Goal: Register for event/course

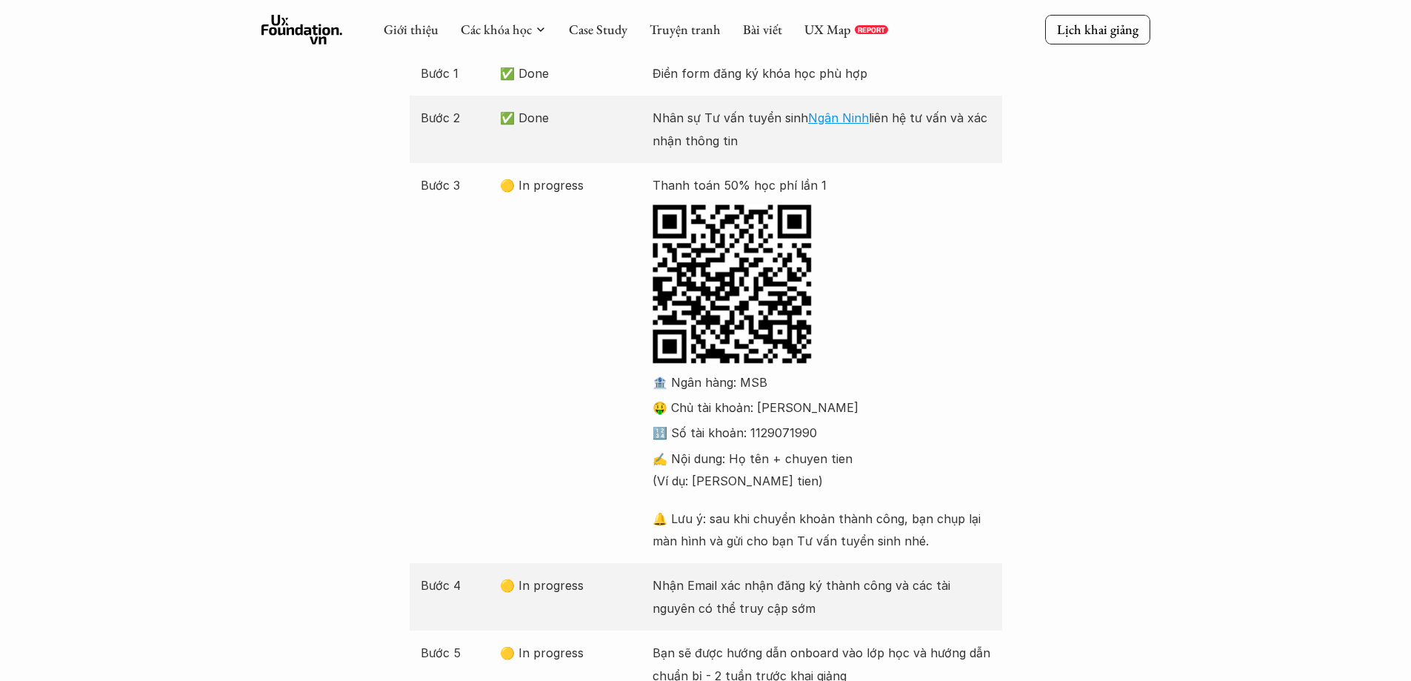
scroll to position [76, 0]
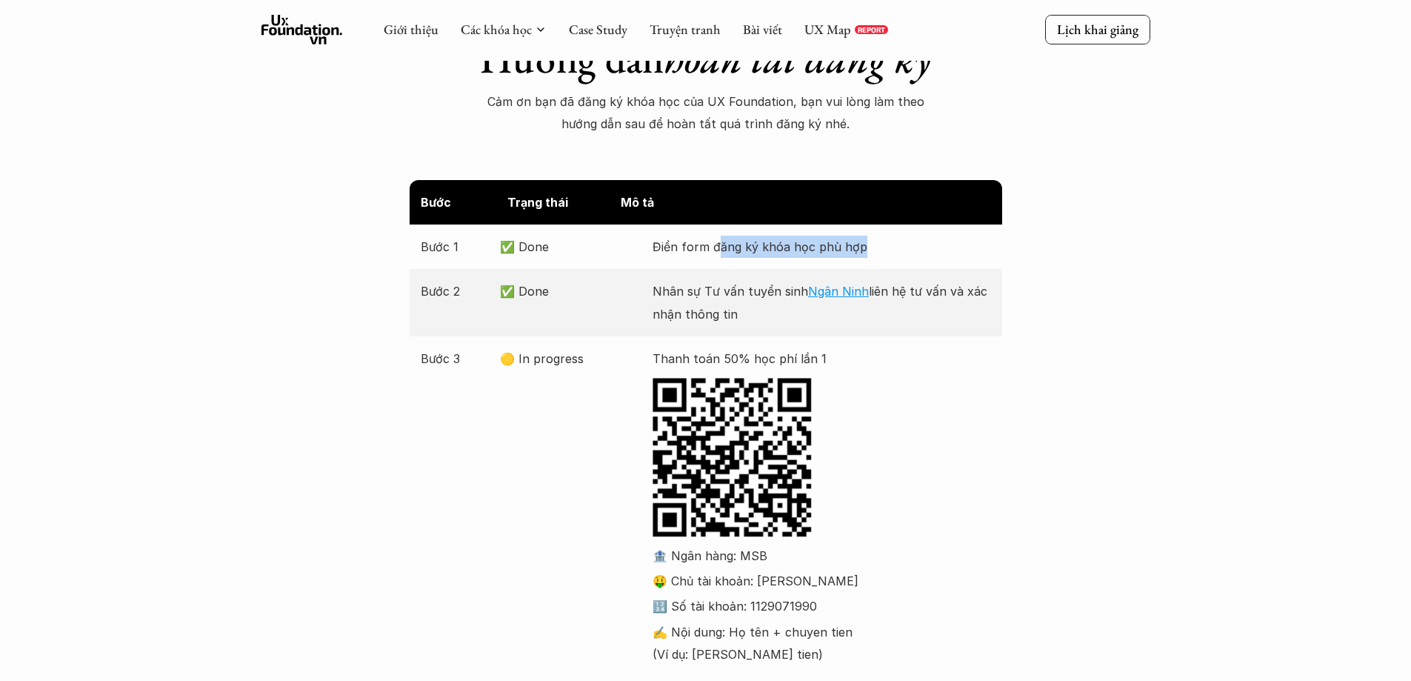
drag, startPoint x: 721, startPoint y: 252, endPoint x: 938, endPoint y: 248, distance: 217.1
click at [920, 248] on p "Điền form đăng ký khóa học phù hợp" at bounding box center [822, 247] width 338 height 22
click at [1018, 250] on div "Bước Trạng thái Mô tả Bước 1 ✅ Done Điền form đăng ký khóa học phù hợp Bước 2 ✅…" at bounding box center [705, 582] width 1411 height 804
drag, startPoint x: 618, startPoint y: 250, endPoint x: 1047, endPoint y: 249, distance: 428.1
click at [1047, 249] on div "Bước Trạng thái Mô tả Bước 1 ✅ Done Điền form đăng ký khóa học phù hợp Bước 2 ✅…" at bounding box center [705, 582] width 1411 height 804
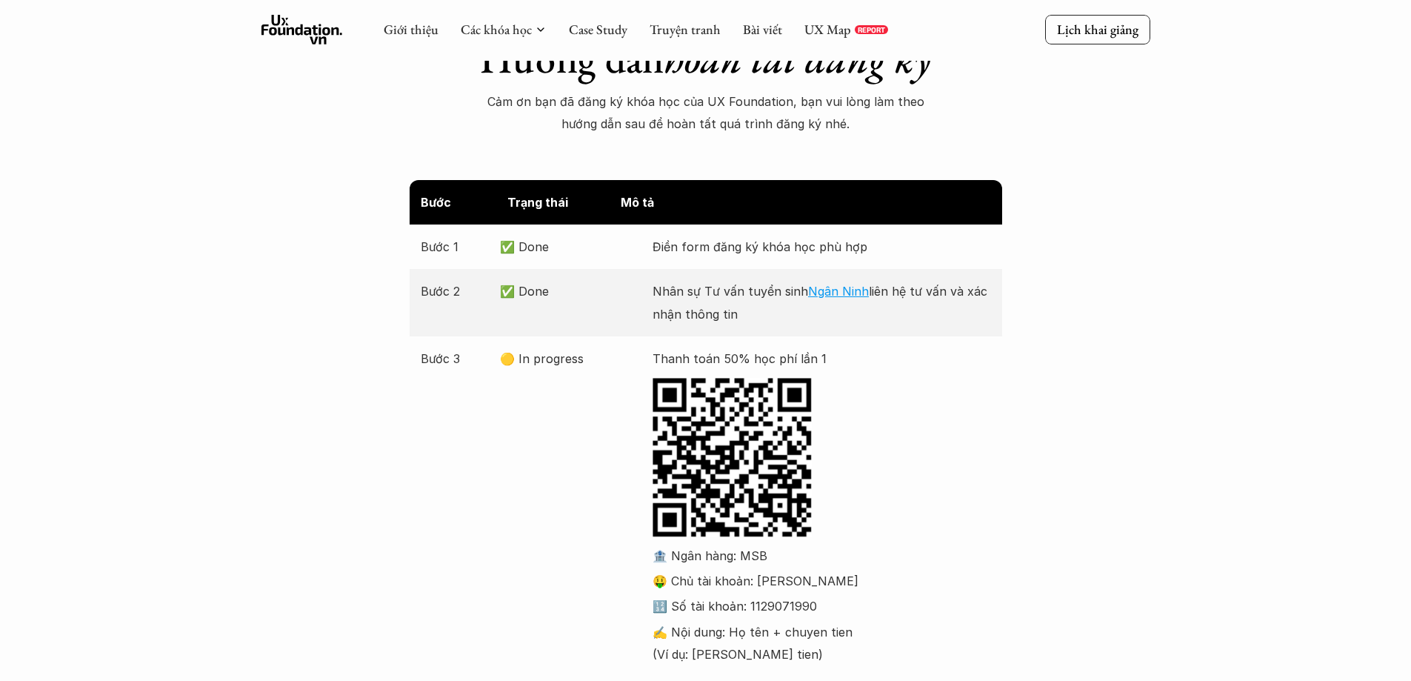
click at [1142, 256] on div "Bước Trạng thái Mô tả Bước 1 ✅ Done Điền form đăng ký khóa học phù hợp Bước 2 ✅…" at bounding box center [705, 582] width 1411 height 804
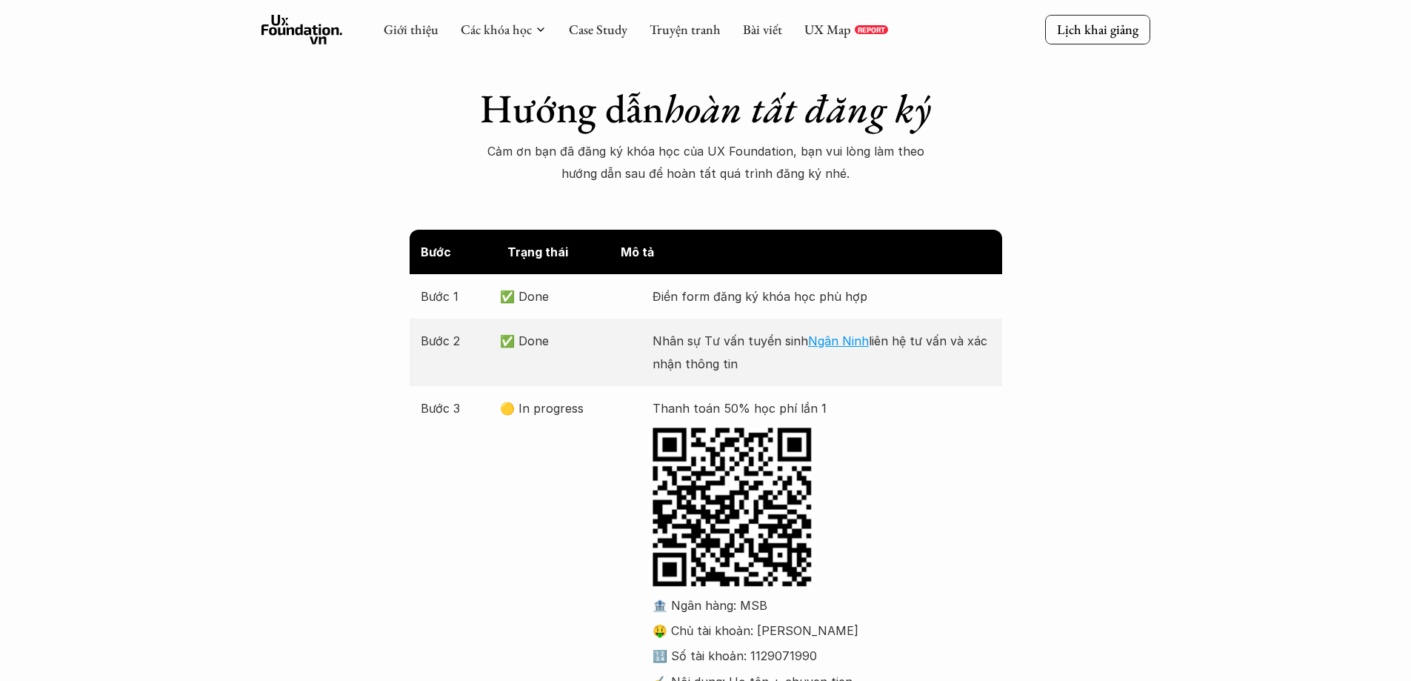
scroll to position [0, 0]
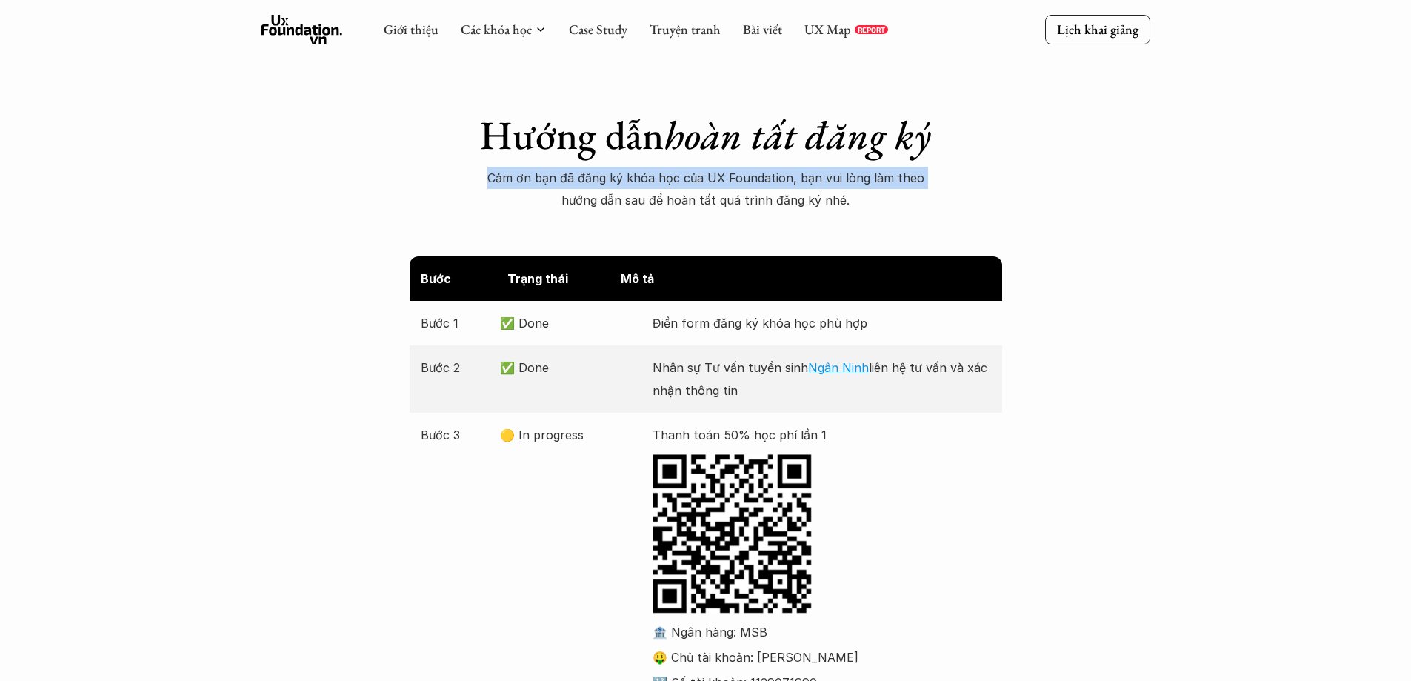
drag, startPoint x: 447, startPoint y: 139, endPoint x: 1130, endPoint y: 160, distance: 684.0
click at [1110, 157] on div "Hướng dẫn hoàn tất đăng ký Cảm ơn bạn đã đăng ký khóa học của UX Foundation, bạ…" at bounding box center [705, 106] width 1411 height 212
click at [1155, 164] on div "Hướng dẫn hoàn tất đăng ký Cảm ơn bạn đã đăng ký khóa học của UX Foundation, bạ…" at bounding box center [705, 106] width 1411 height 212
drag, startPoint x: 1127, startPoint y: 203, endPoint x: 1165, endPoint y: 201, distance: 38.5
click at [1165, 201] on div "Cảm ơn bạn đã đăng ký khóa học của UX Foundation, bạn vui lòng làm theo hướng d…" at bounding box center [705, 189] width 1411 height 45
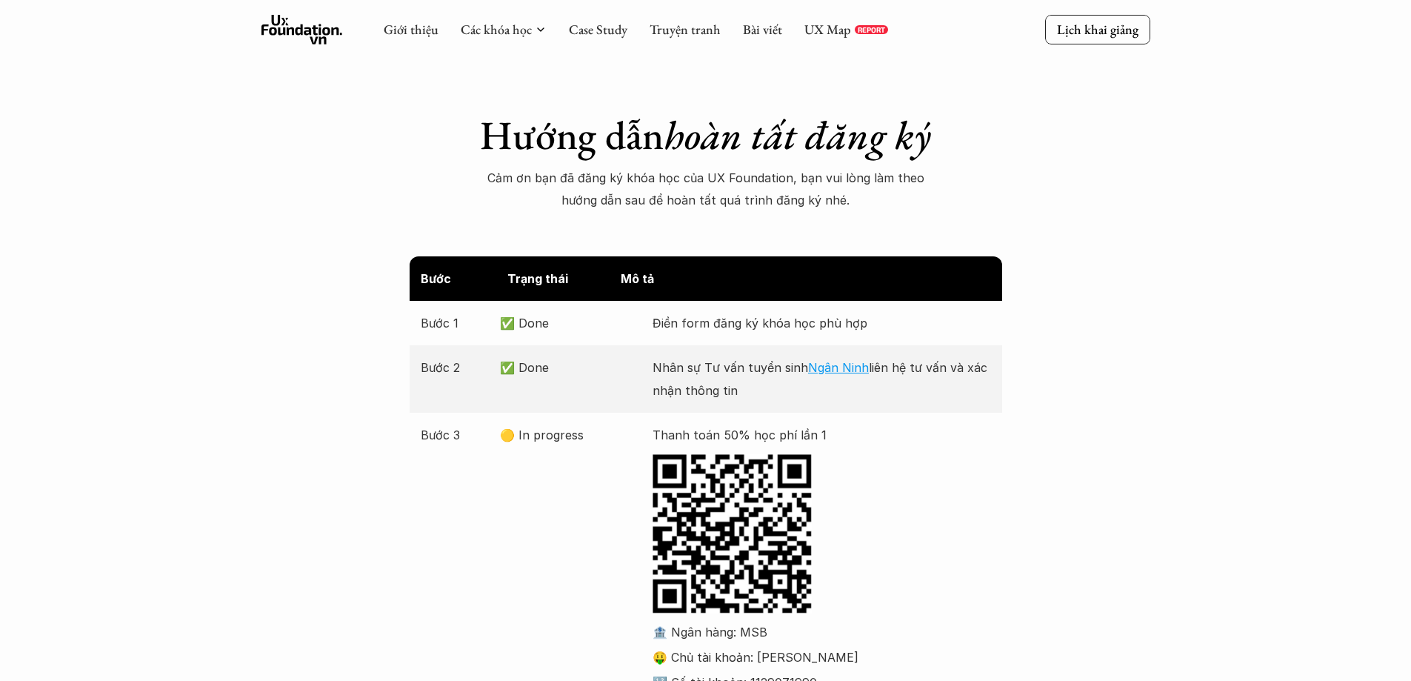
click at [1165, 201] on div "Cảm ơn bạn đã đăng ký khóa học của UX Foundation, bạn vui lòng làm theo hướng d…" at bounding box center [705, 189] width 1411 height 45
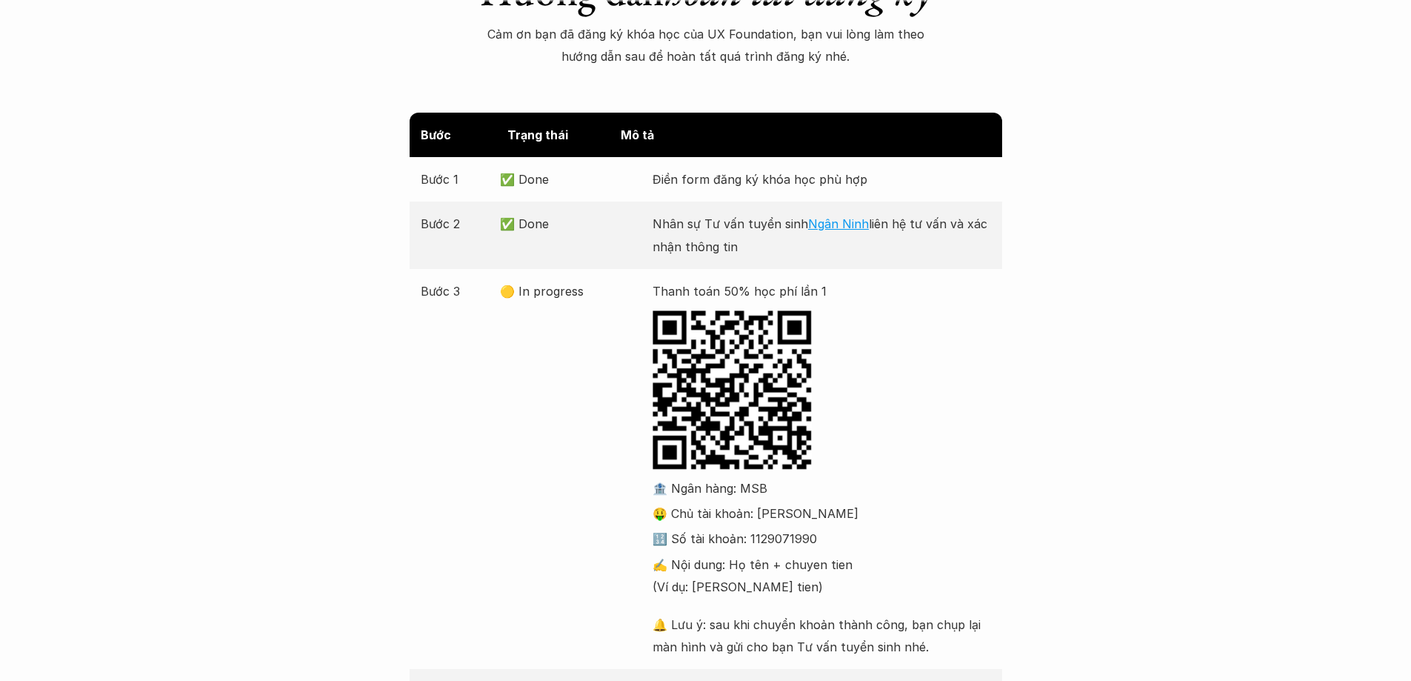
scroll to position [148, 0]
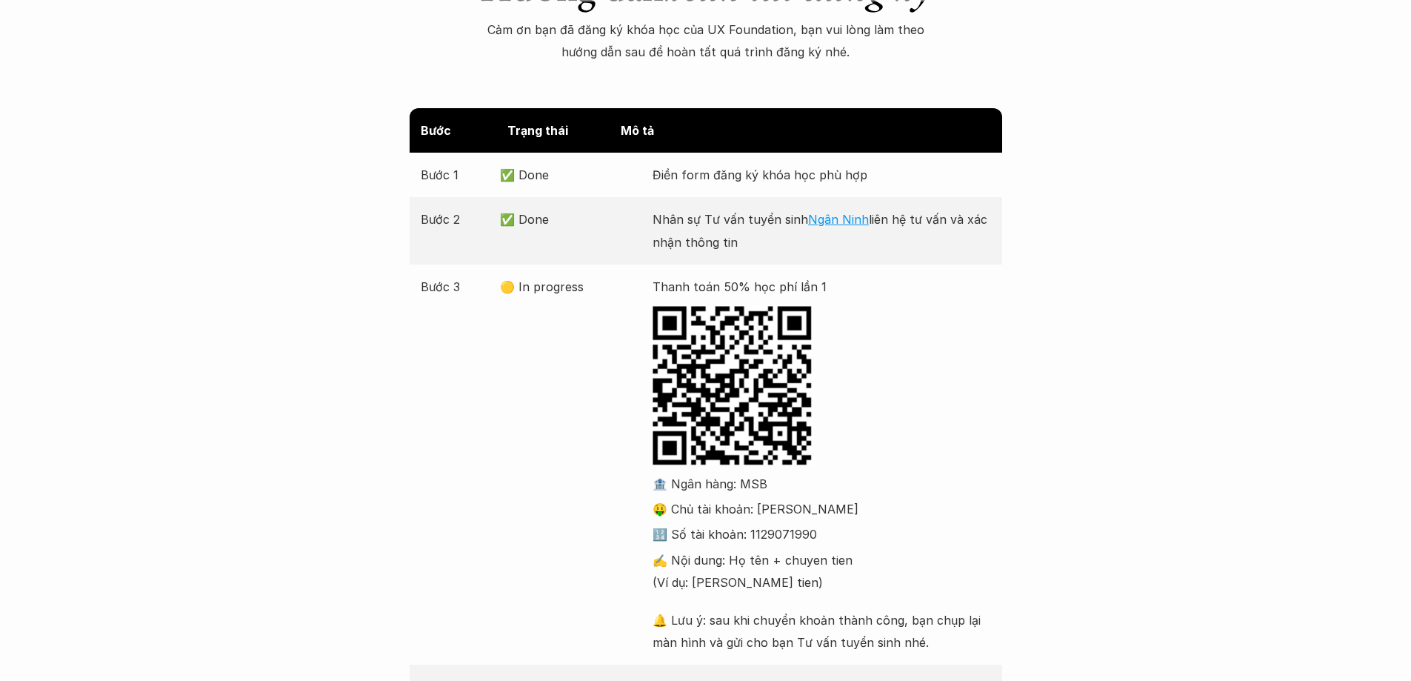
drag, startPoint x: 656, startPoint y: 222, endPoint x: 757, endPoint y: 259, distance: 107.3
click at [757, 259] on div "Bước 2 ✅ Done Nhân sự Tư vấn tuyển sinh Ngân Ninh liên hệ tư vấn và xác nhận th…" at bounding box center [706, 230] width 593 height 67
drag, startPoint x: 757, startPoint y: 259, endPoint x: 964, endPoint y: 276, distance: 208.1
click at [897, 265] on div "Bước Trạng thái Mô tả Bước 1 ✅ Done Điền form đăng ký khóa học phù hợp Bước 2 ✅…" at bounding box center [706, 510] width 593 height 804
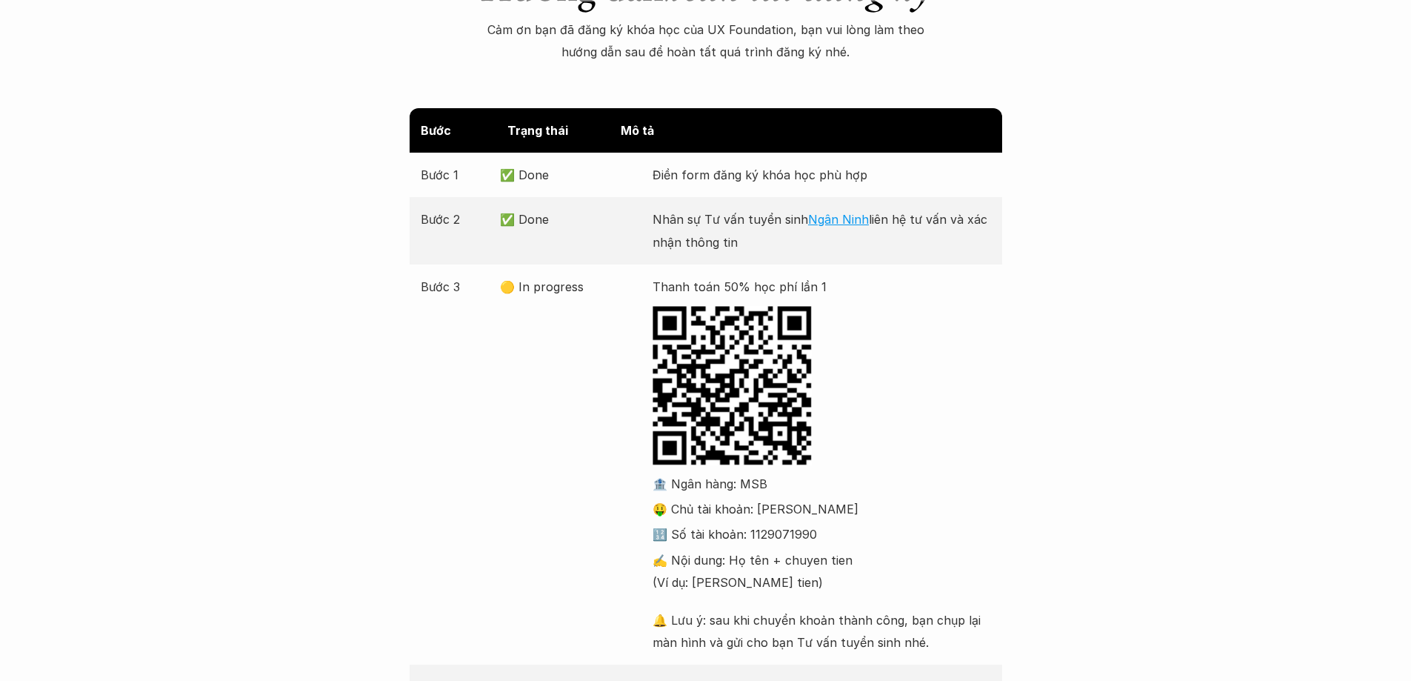
click at [1128, 317] on div "Bước Trạng thái Mô tả Bước 1 ✅ Done Điền form đăng ký khóa học phù hợp Bước 2 ✅…" at bounding box center [705, 510] width 1411 height 804
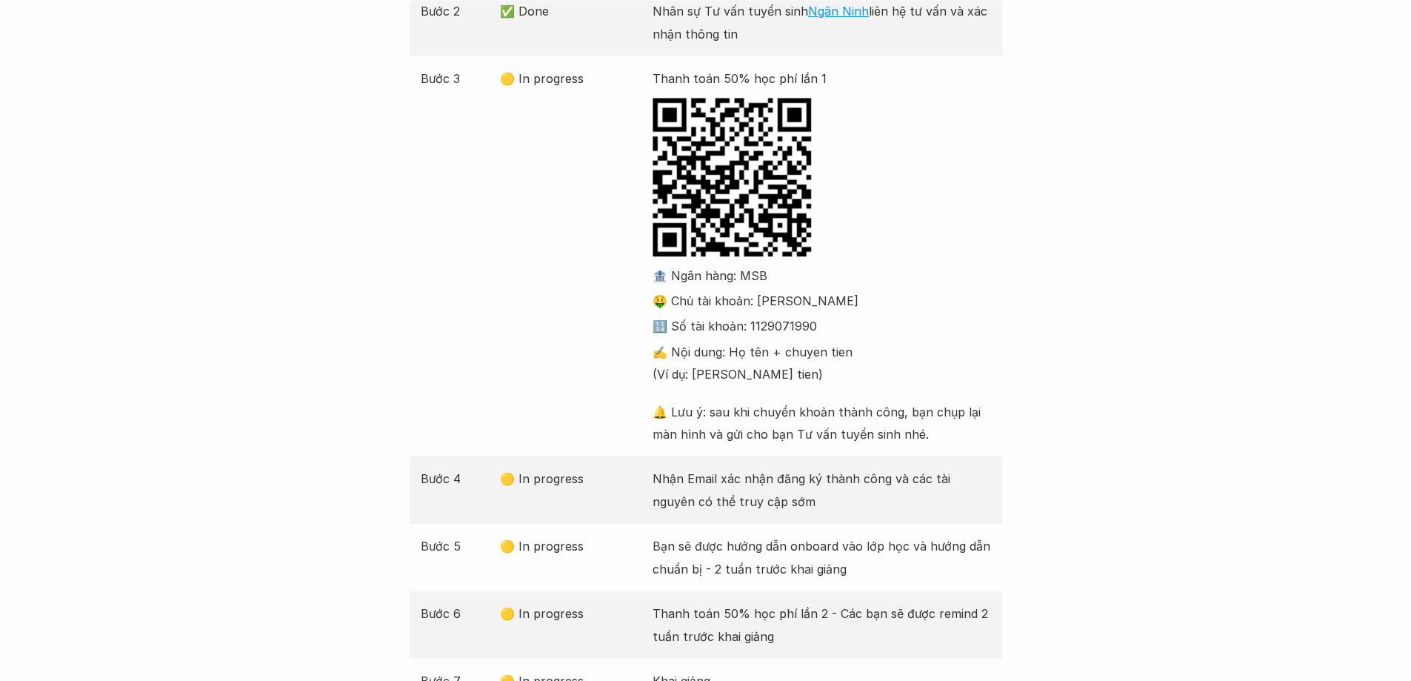
scroll to position [370, 0]
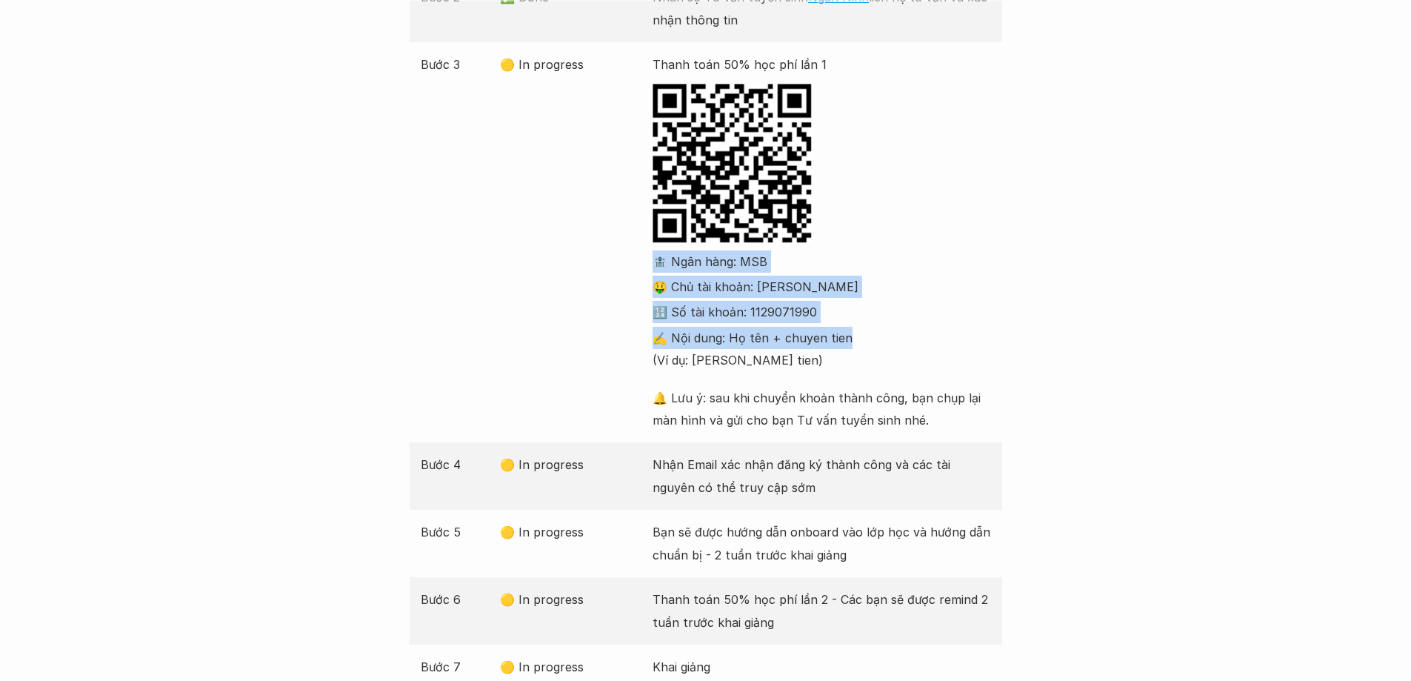
drag, startPoint x: 581, startPoint y: 258, endPoint x: 1029, endPoint y: 358, distance: 459.1
click at [1019, 356] on div "Bước Trạng thái Mô tả Bước 1 ✅ Done Điền form đăng ký khóa học phù hợp Bước 2 ✅…" at bounding box center [705, 288] width 1411 height 804
click at [1081, 372] on div "Bước Trạng thái Mô tả Bước 1 ✅ Done Điền form đăng ký khóa học phù hợp Bước 2 ✅…" at bounding box center [705, 288] width 1411 height 804
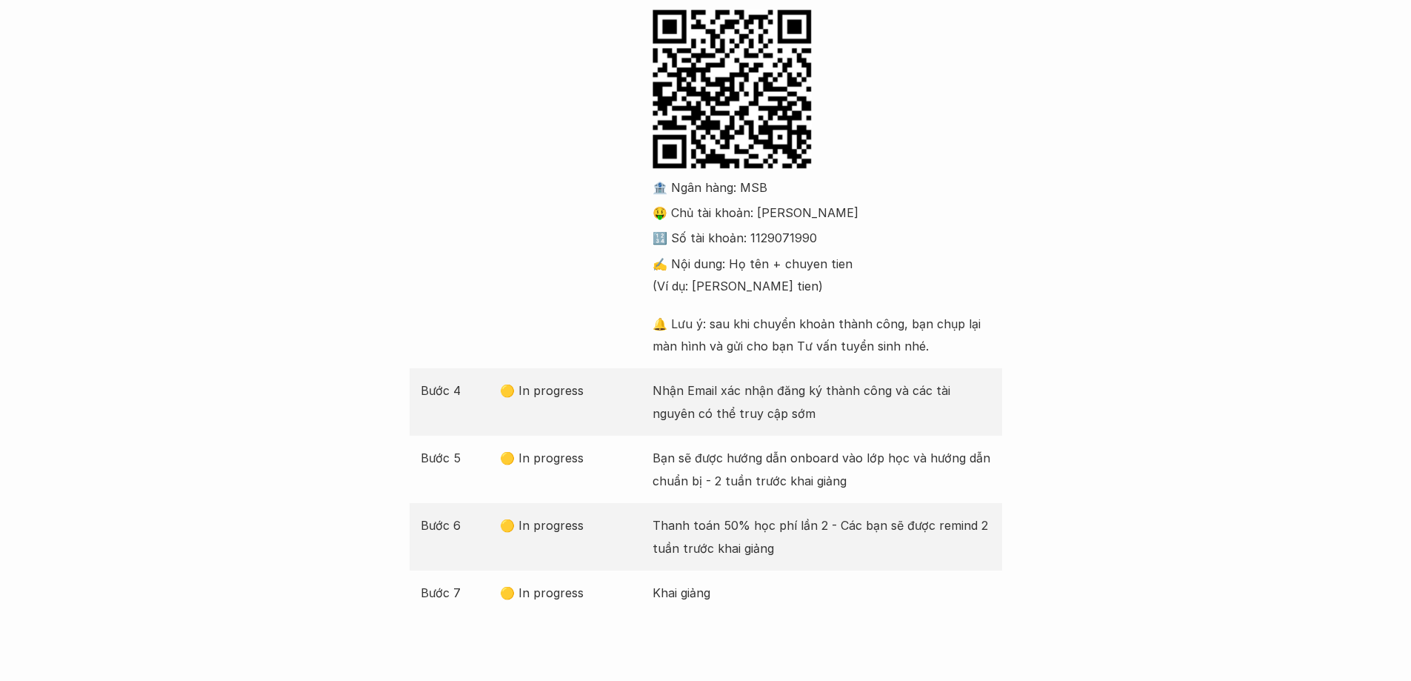
scroll to position [518, 0]
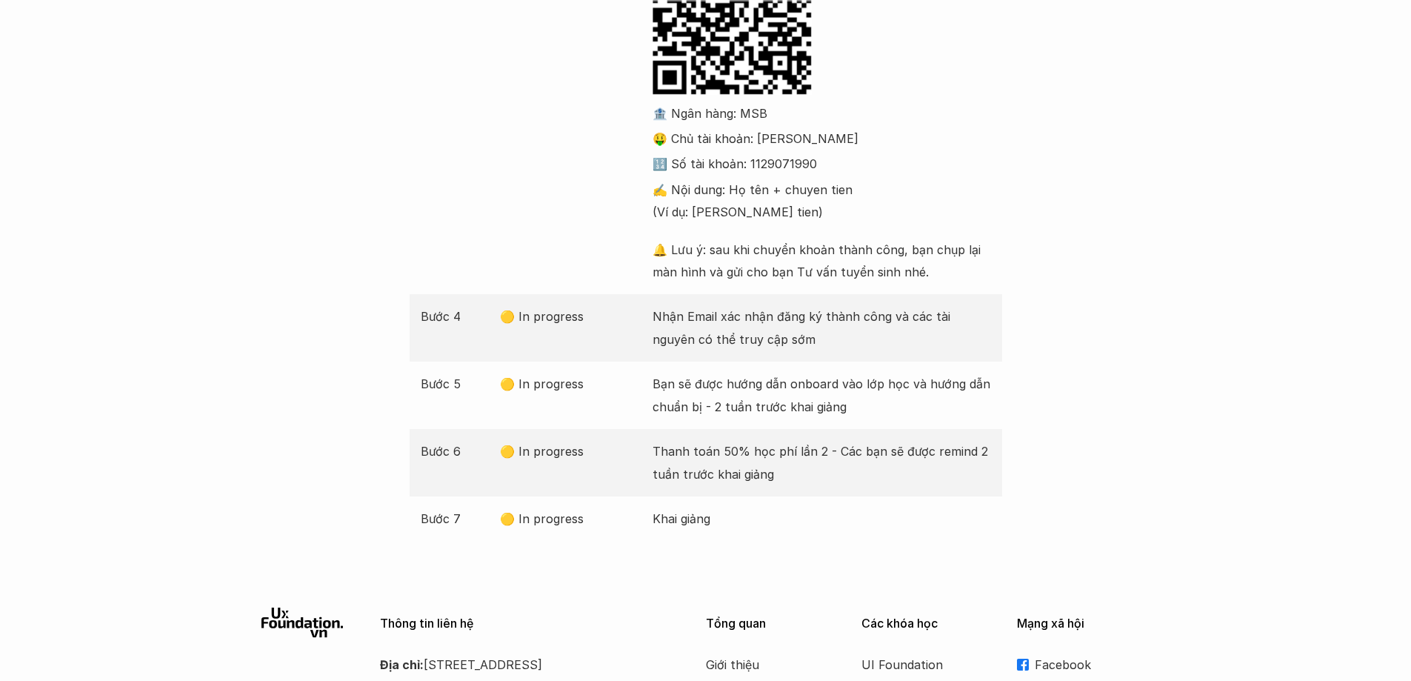
drag, startPoint x: 653, startPoint y: 311, endPoint x: 898, endPoint y: 344, distance: 246.7
click at [898, 344] on div "Bước 4 🟡 In progress Nhận Email xác nhận đăng ký thành công và các tài nguyên c…" at bounding box center [706, 327] width 593 height 67
click at [1279, 381] on div "Bước Trạng thái Mô tả Bước 1 ✅ Done Điền form đăng ký khóa học phù hợp Bước 2 ✅…" at bounding box center [705, 140] width 1411 height 804
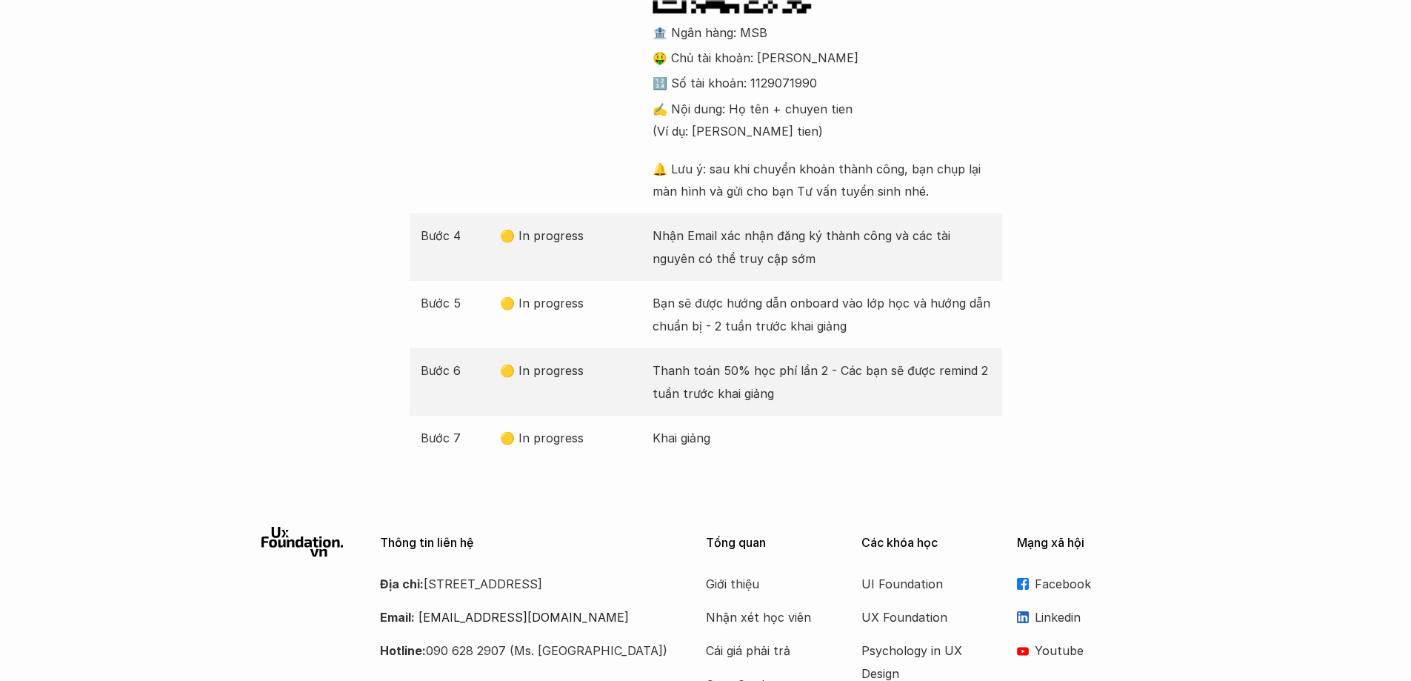
scroll to position [667, 0]
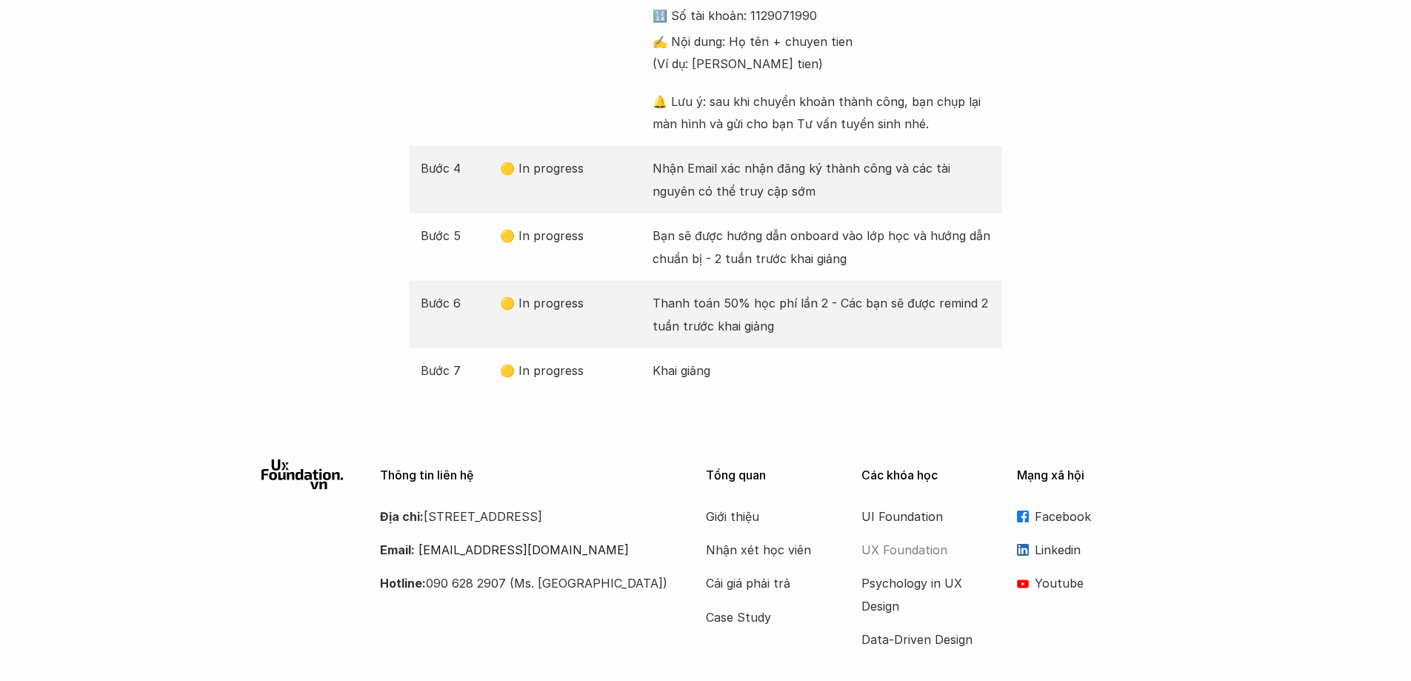
click at [921, 551] on p "UX Foundation" at bounding box center [920, 549] width 119 height 22
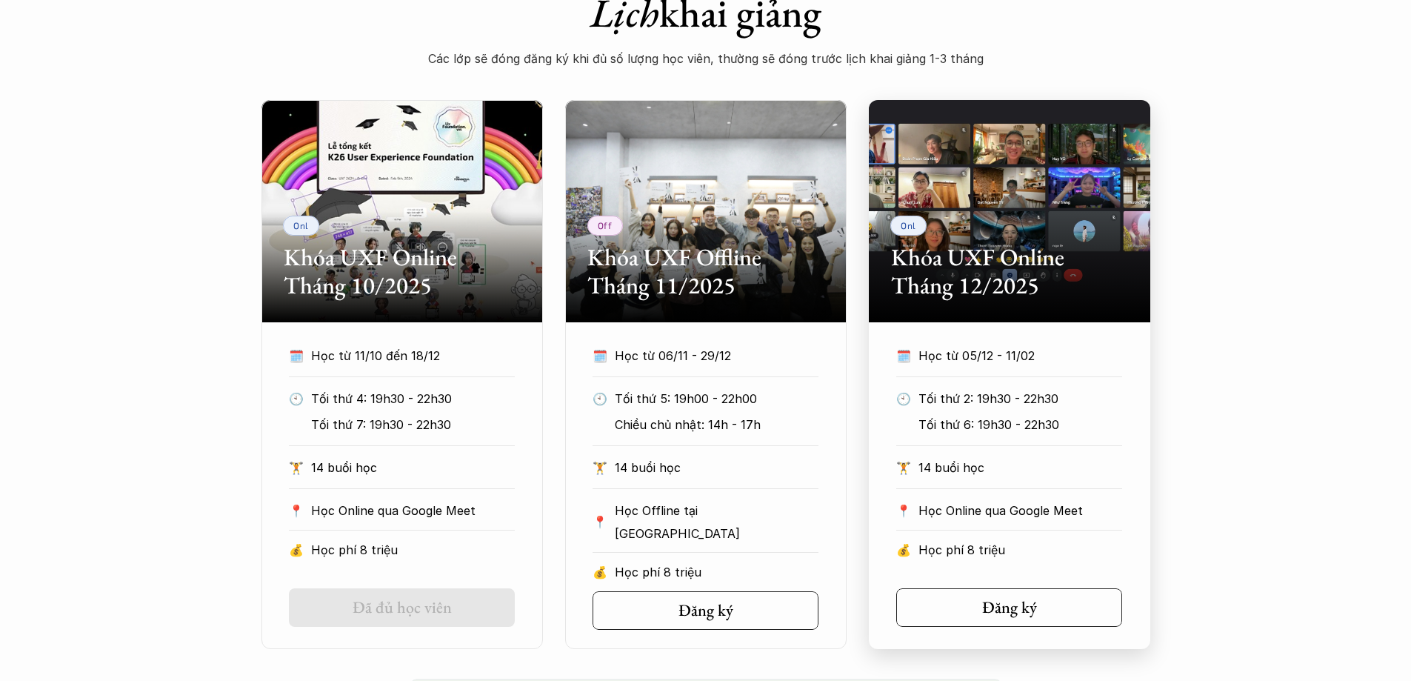
scroll to position [667, 0]
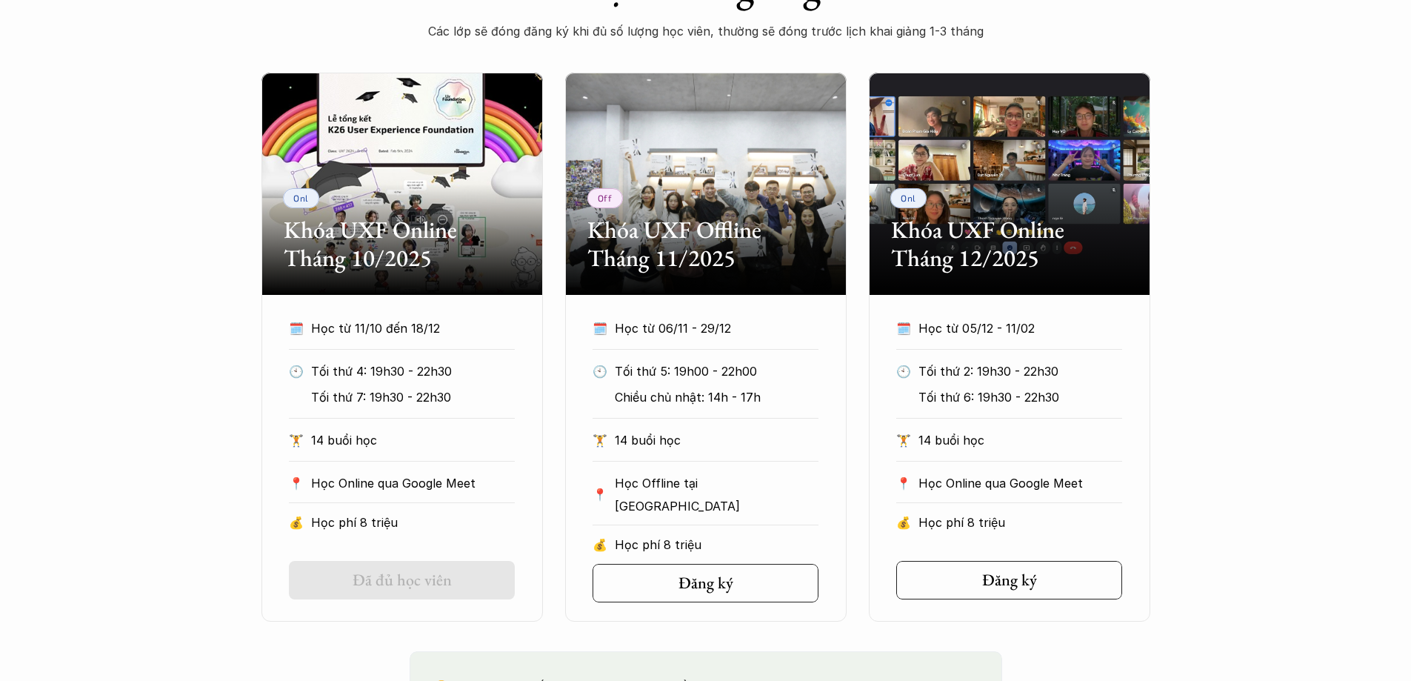
click at [1239, 493] on div "Onl Khóa UXF Online Tháng 10/2025 🗓️ Học từ 11/10 đến 18/12 🕙 Tối thứ 4: 19h30 …" at bounding box center [705, 347] width 1411 height 549
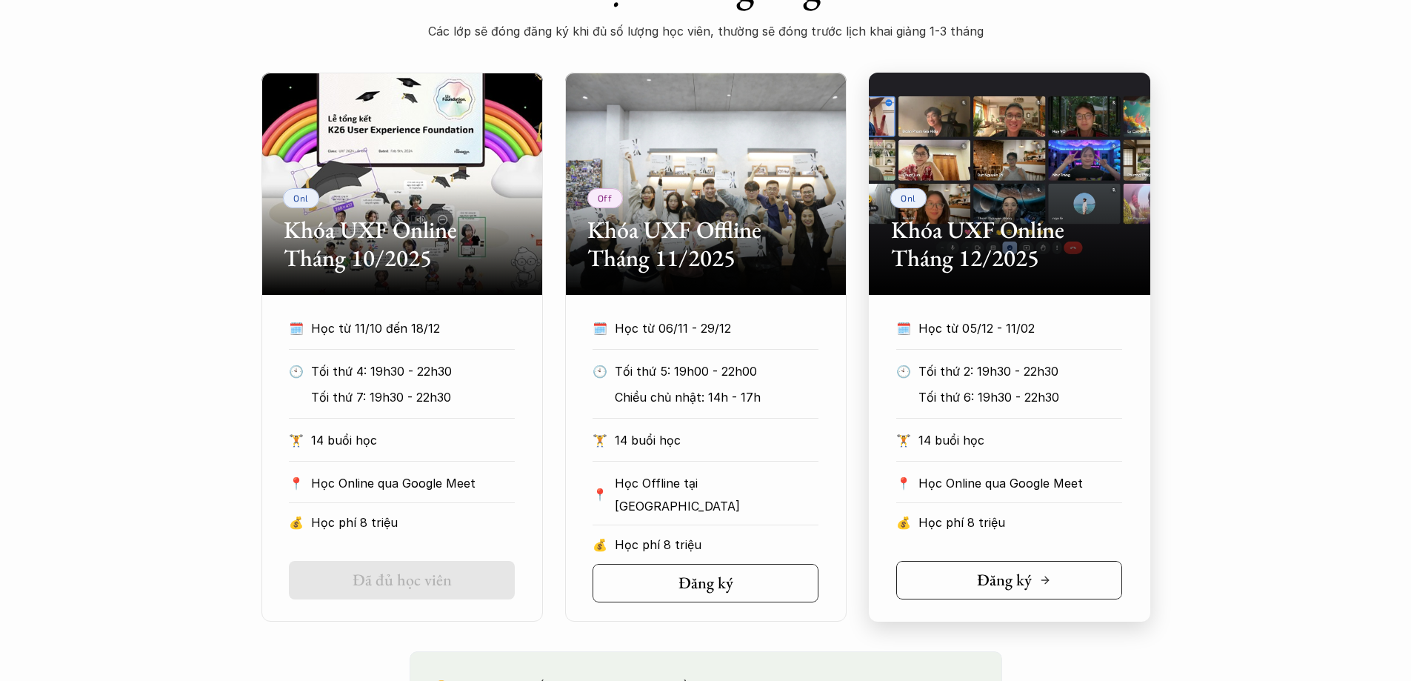
click at [1093, 590] on link "Đăng ký" at bounding box center [1009, 580] width 226 height 39
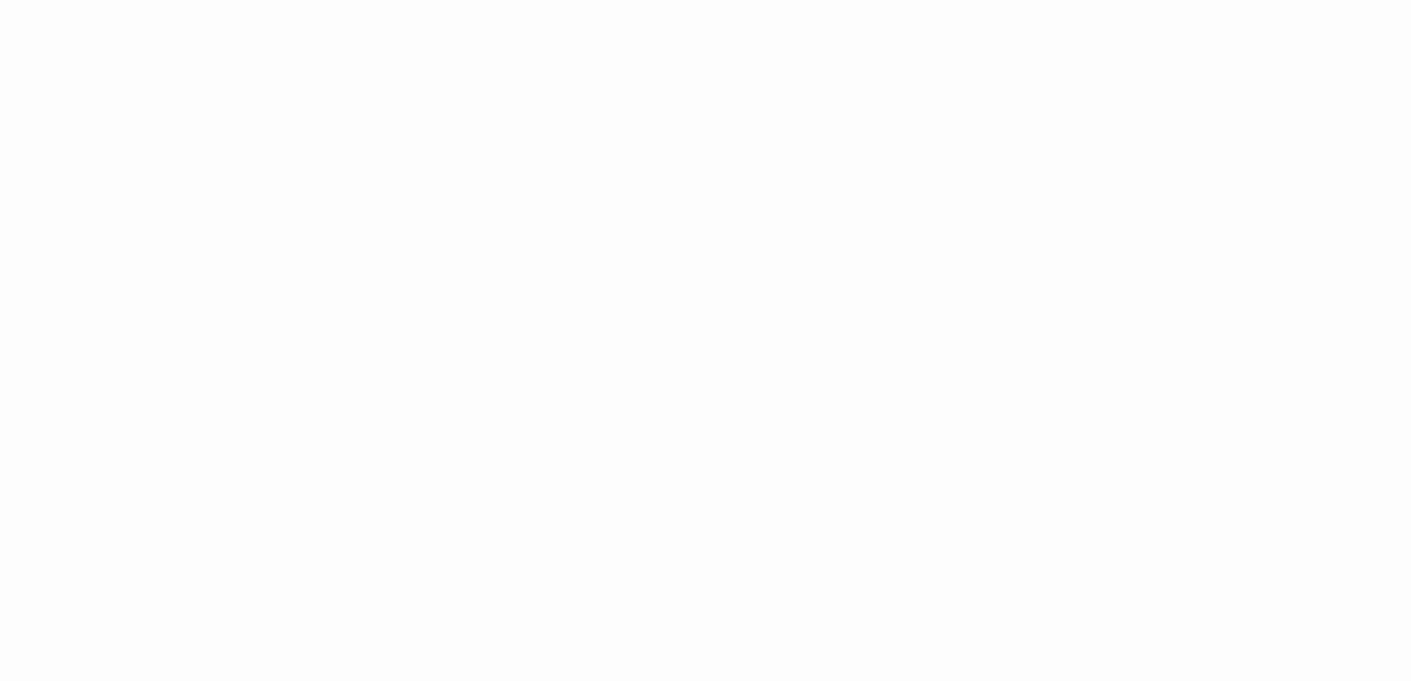
scroll to position [2279, 0]
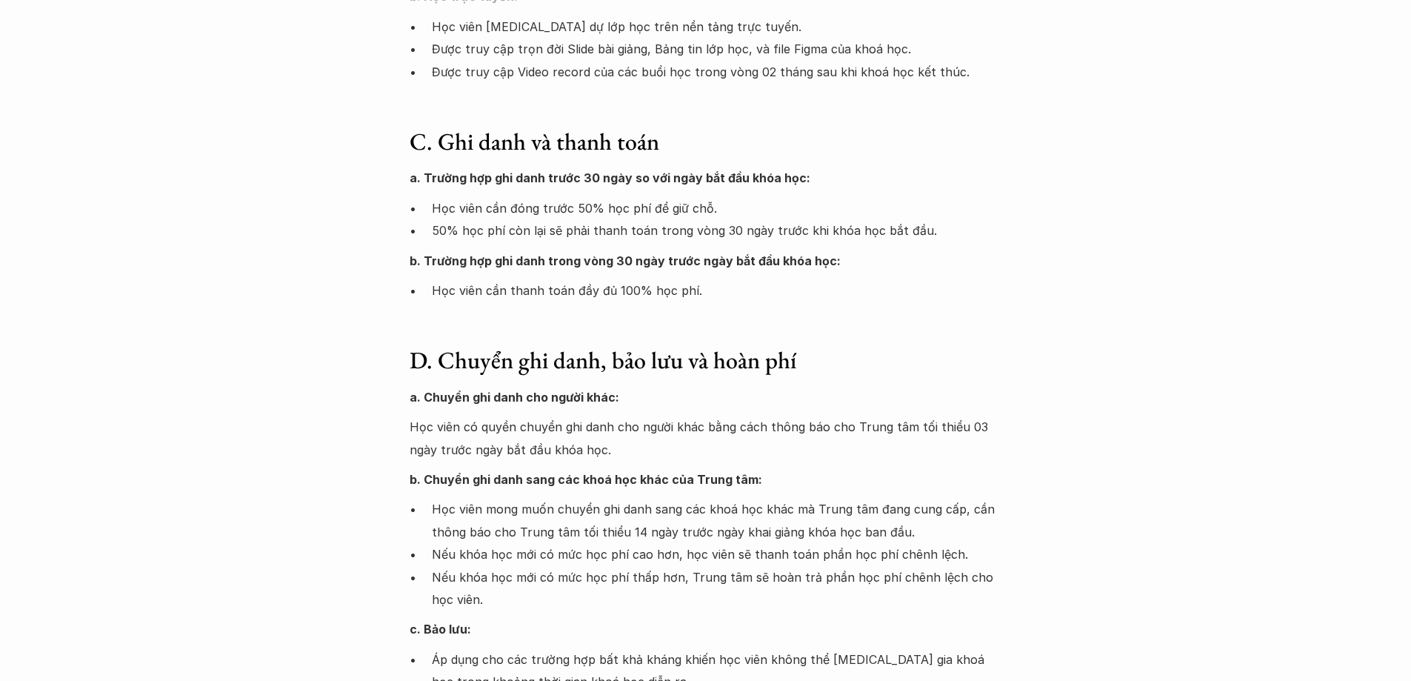
scroll to position [593, 0]
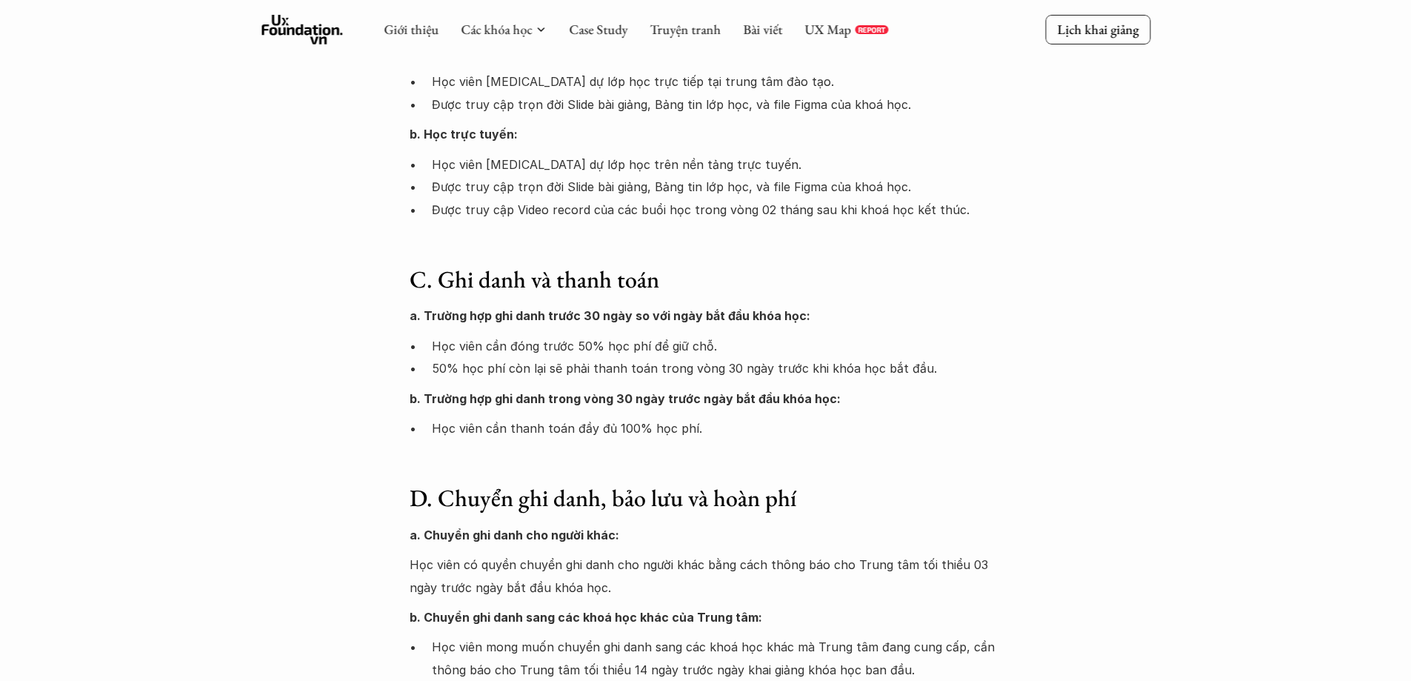
drag, startPoint x: 395, startPoint y: 335, endPoint x: 950, endPoint y: 324, distance: 555.6
click at [963, 322] on p "a. Trường hợp ghi danh trước 30 ngày so với ngày bắt đầu khóa học:" at bounding box center [706, 315] width 593 height 22
drag, startPoint x: 511, startPoint y: 348, endPoint x: 815, endPoint y: 333, distance: 304.1
click at [815, 333] on div "a. Trường hợp ghi danh trước 30 ngày so với ngày bắt đầu khóa học: Học viên cần…" at bounding box center [706, 371] width 593 height 135
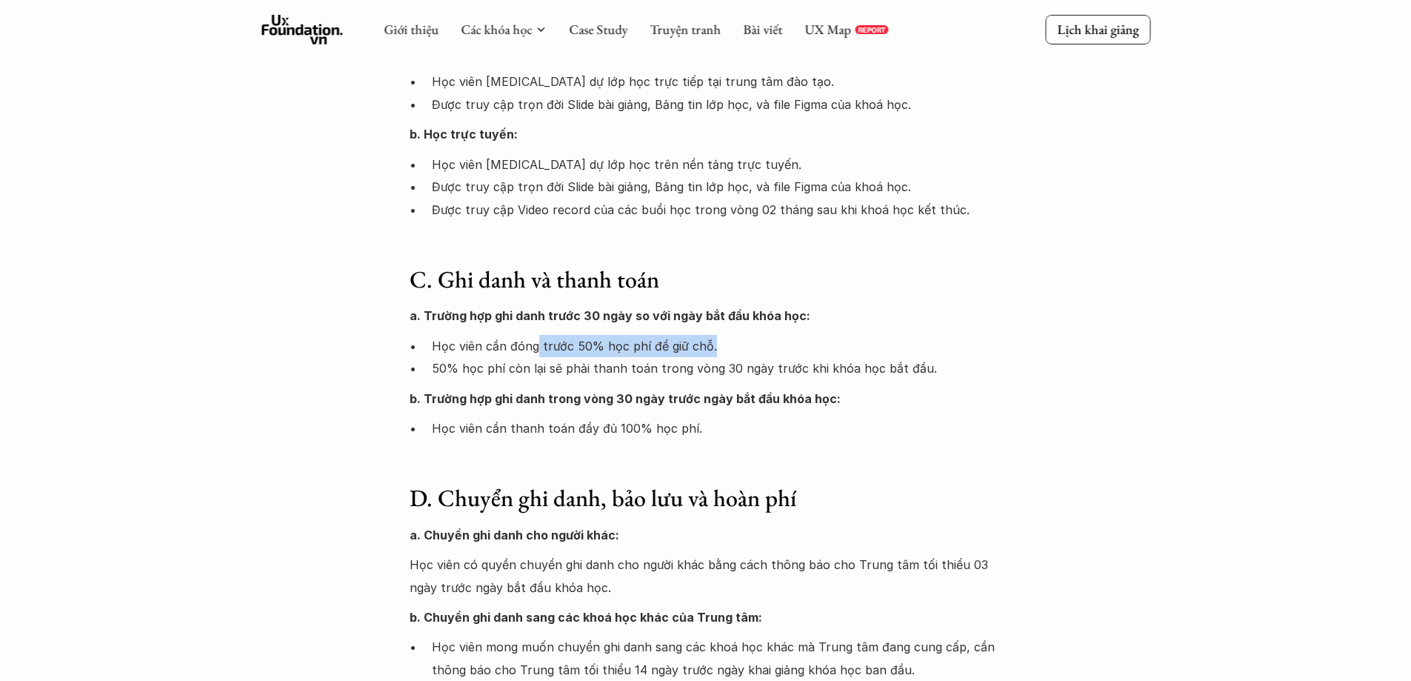
click at [817, 332] on div "a. Trường hợp ghi danh trước 30 ngày so với ngày bắt đầu khóa học: Học viên cần…" at bounding box center [706, 371] width 593 height 135
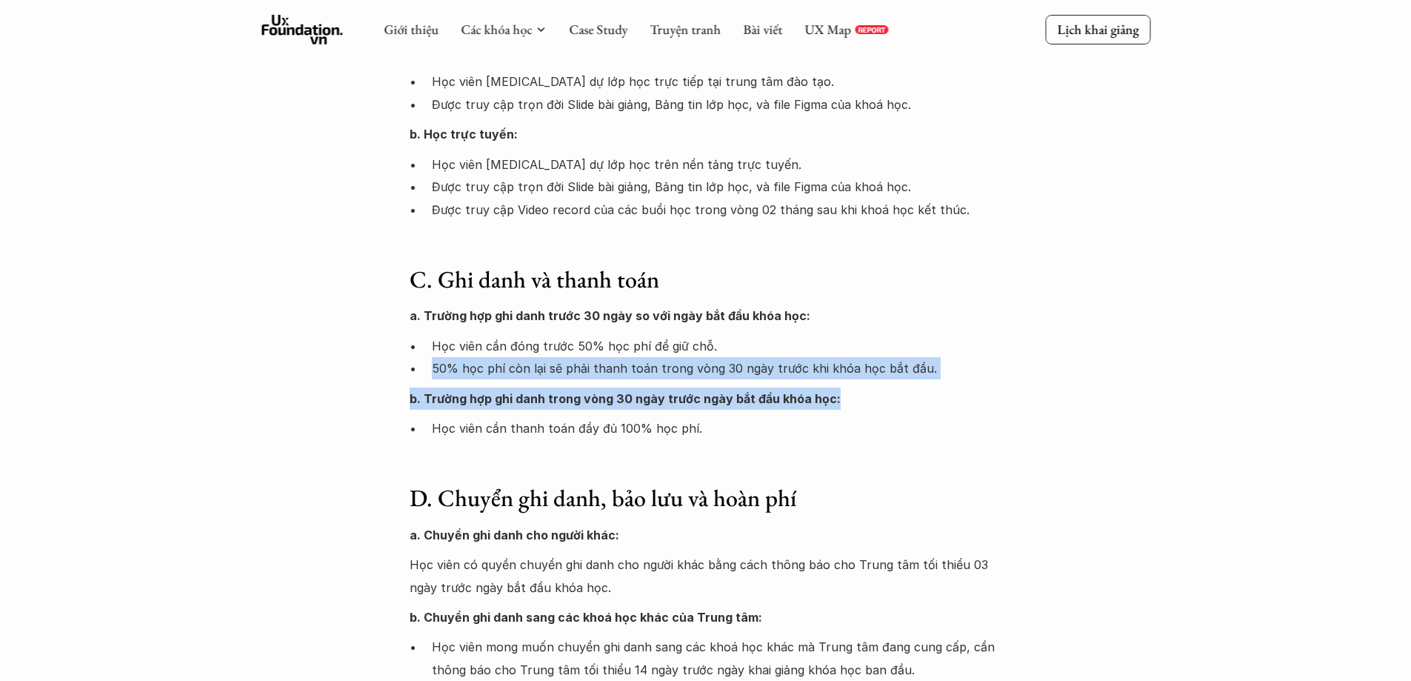
drag, startPoint x: 497, startPoint y: 370, endPoint x: 1083, endPoint y: 384, distance: 586.1
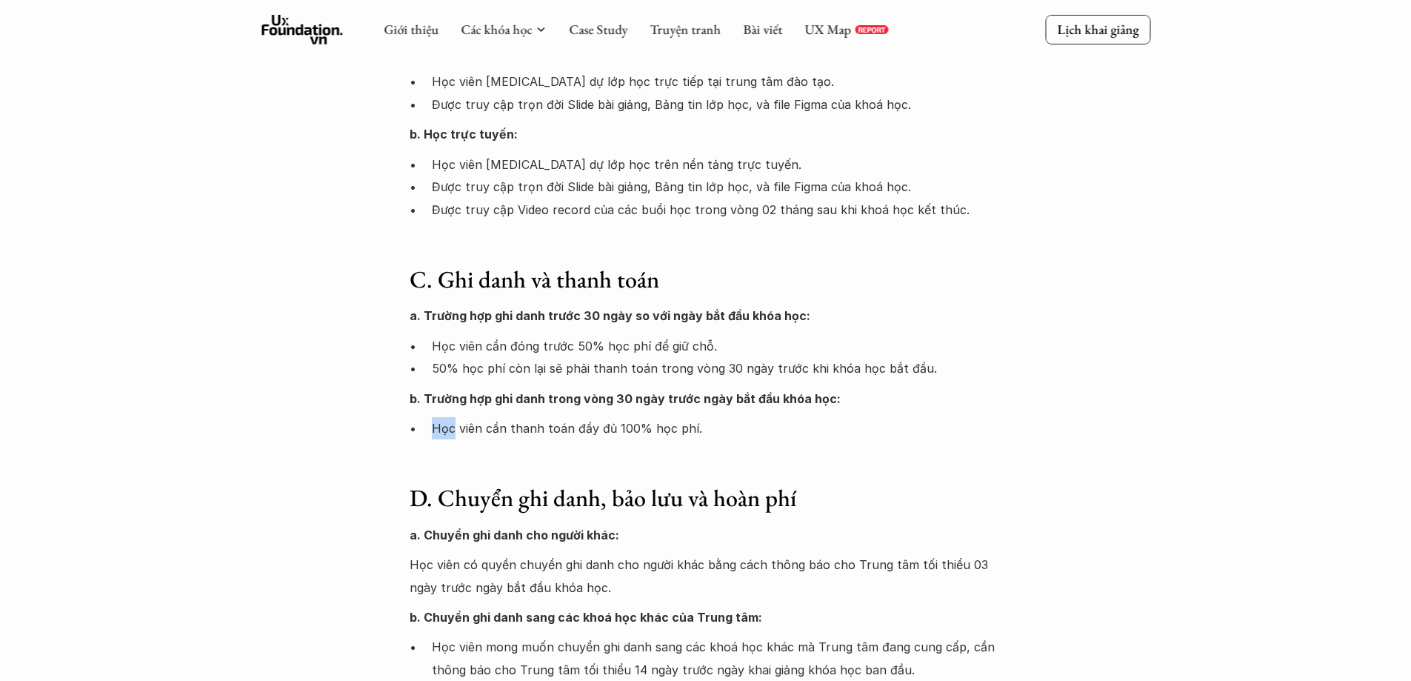
drag, startPoint x: 1083, startPoint y: 384, endPoint x: 324, endPoint y: 411, distance: 758.9
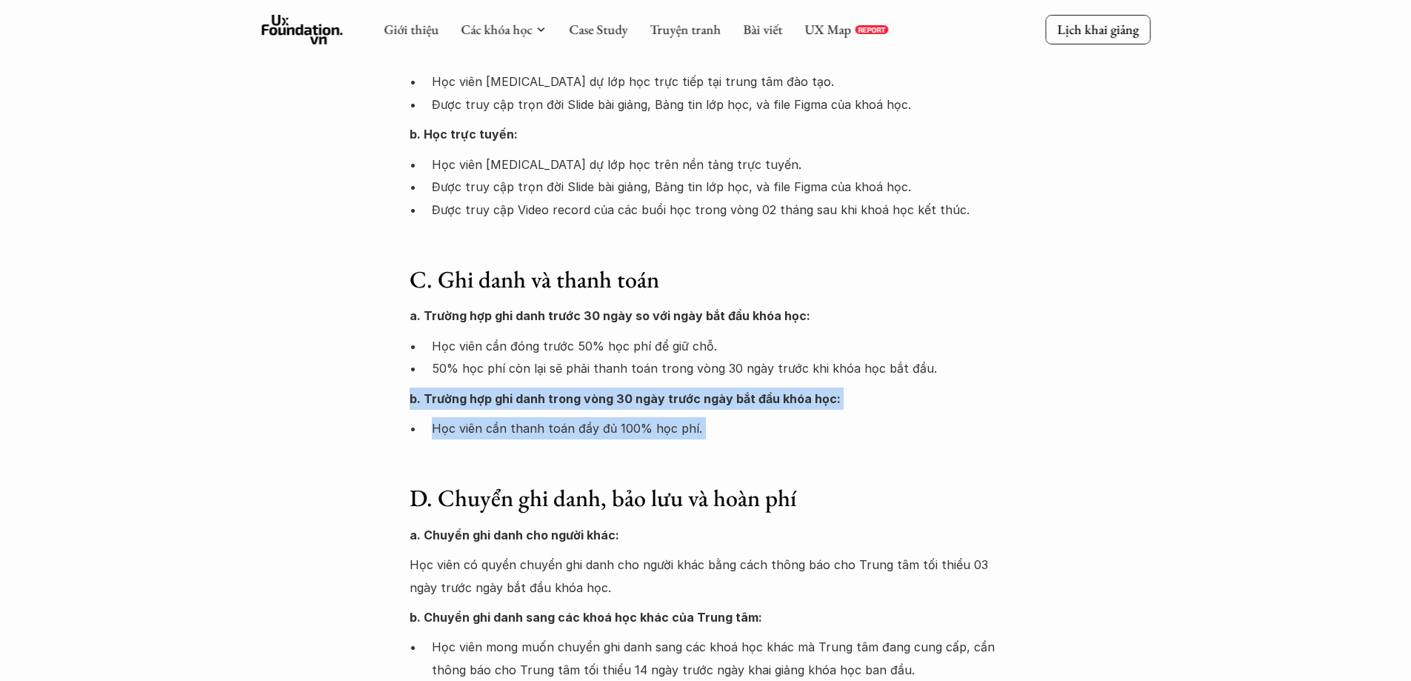
drag, startPoint x: 324, startPoint y: 411, endPoint x: 861, endPoint y: 456, distance: 538.1
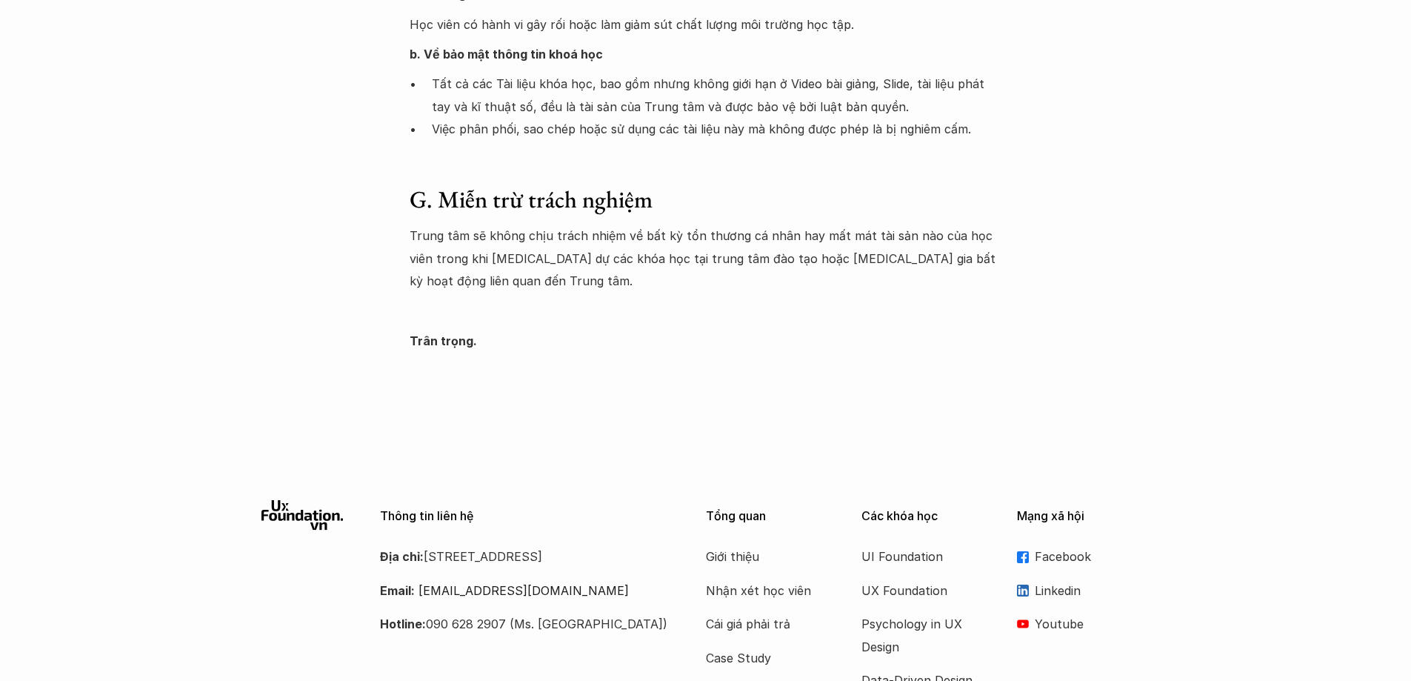
scroll to position [2557, 0]
